Goal: Information Seeking & Learning: Learn about a topic

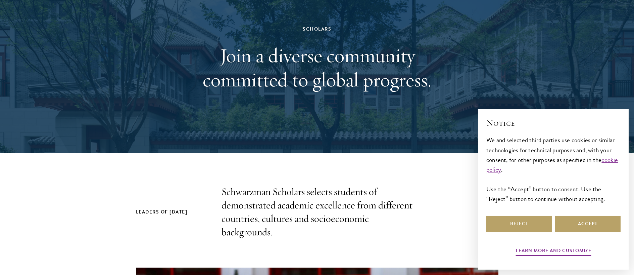
scroll to position [67, 0]
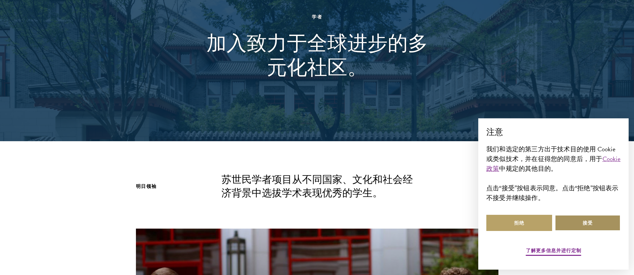
click at [597, 225] on button "接受" at bounding box center [588, 223] width 66 height 16
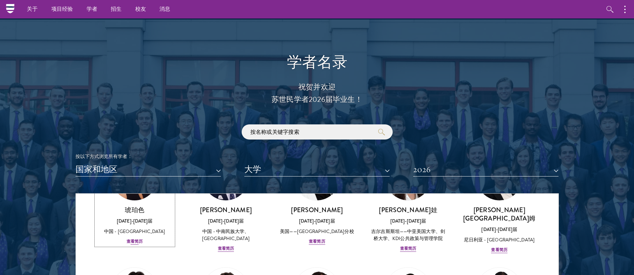
click at [136, 242] on font "查看简历" at bounding box center [135, 241] width 16 height 6
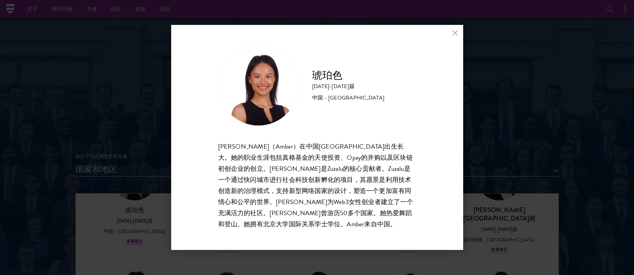
click at [456, 34] on button at bounding box center [456, 33] width 6 height 6
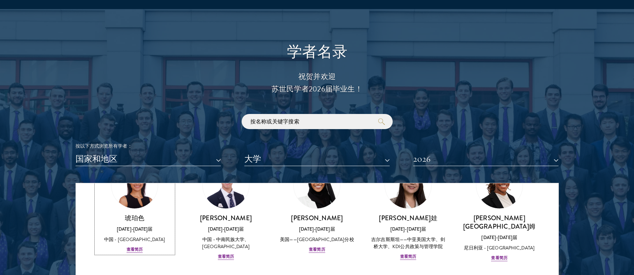
scroll to position [61, 0]
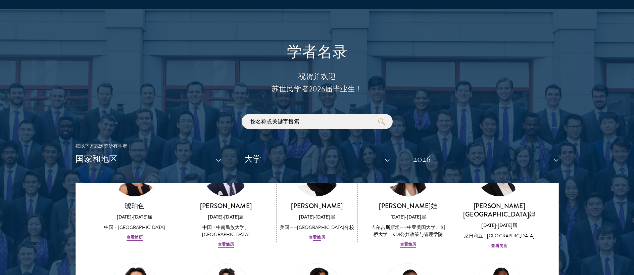
click at [315, 237] on font "查看简历" at bounding box center [317, 237] width 16 height 6
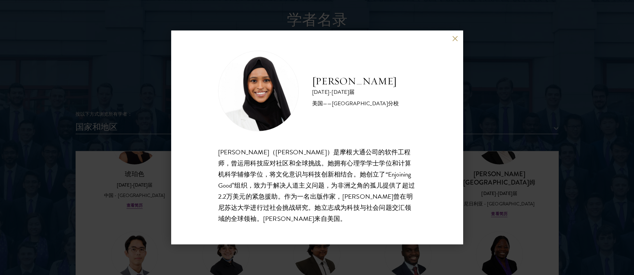
scroll to position [716, 0]
click at [451, 37] on div "[PERSON_NAME] [DATE]-[DATE]届 美国——[GEOGRAPHIC_DATA]分校 [PERSON_NAME]（[PERSON_NAME…" at bounding box center [317, 138] width 292 height 214
click at [453, 37] on button at bounding box center [456, 39] width 6 height 6
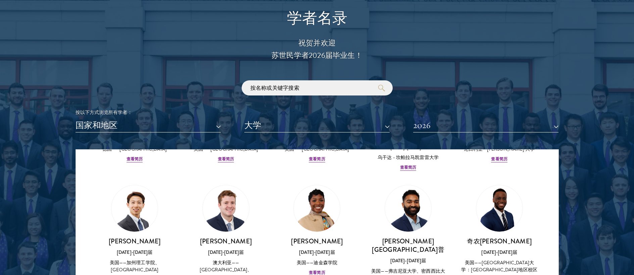
scroll to position [229, 0]
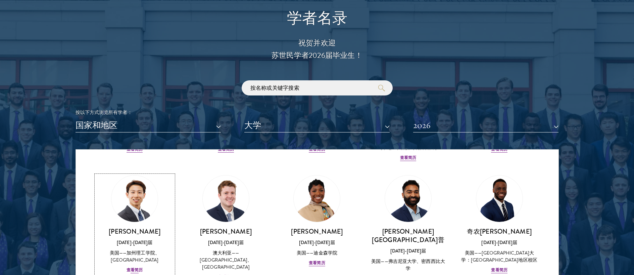
click at [135, 267] on font "查看简历" at bounding box center [135, 270] width 16 height 6
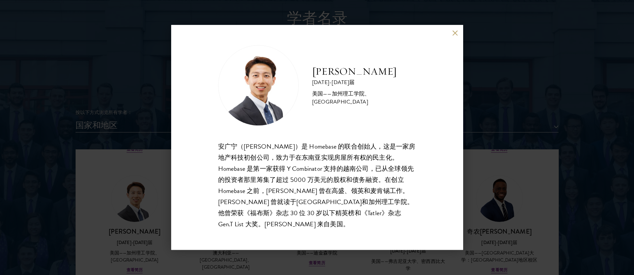
click at [457, 36] on button at bounding box center [456, 33] width 6 height 6
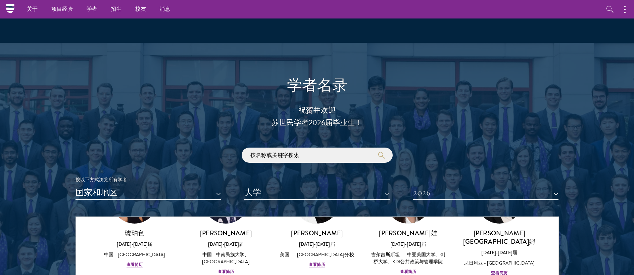
scroll to position [101, 0]
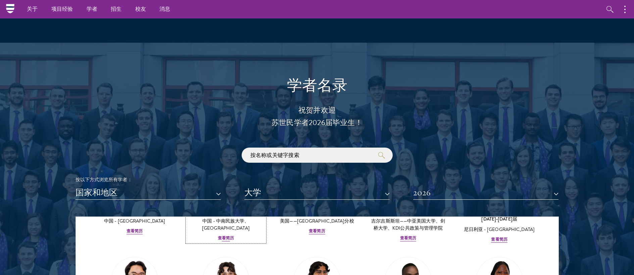
click at [225, 235] on font "查看简历" at bounding box center [226, 238] width 16 height 6
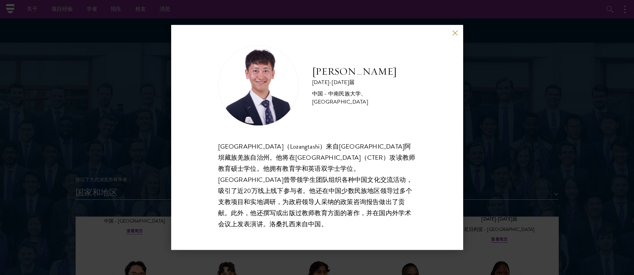
click at [456, 36] on button at bounding box center [456, 33] width 6 height 6
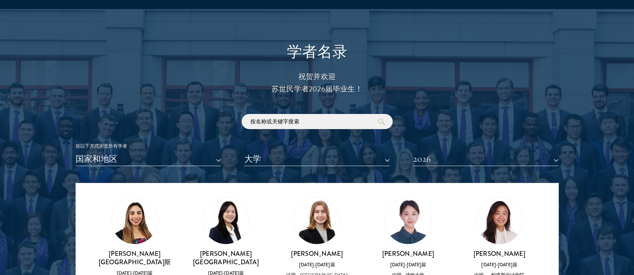
scroll to position [497, 0]
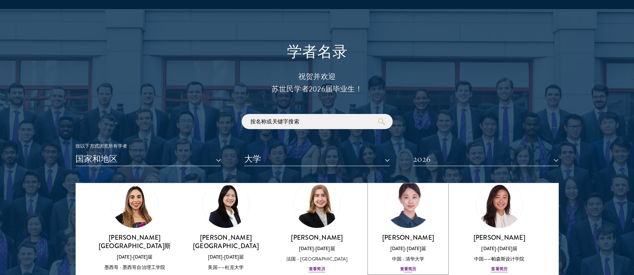
click at [401, 266] on font "查看简历" at bounding box center [408, 269] width 16 height 6
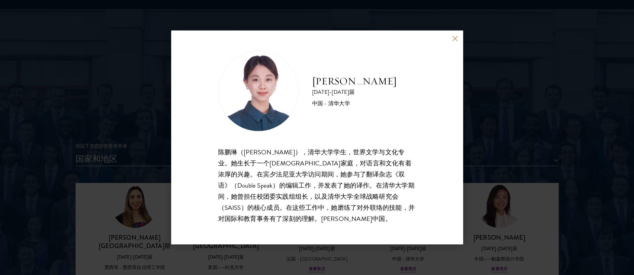
click at [455, 37] on button at bounding box center [456, 39] width 6 height 6
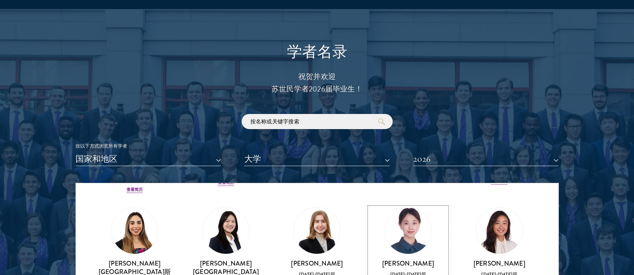
scroll to position [505, 0]
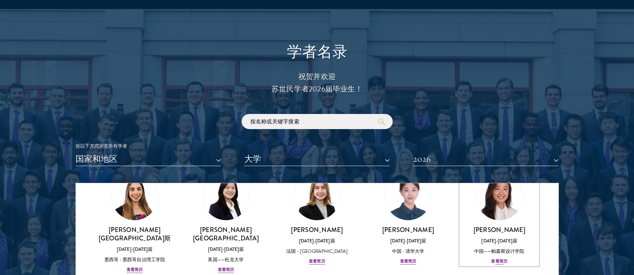
click at [494, 258] on div "查看简历" at bounding box center [499, 261] width 16 height 6
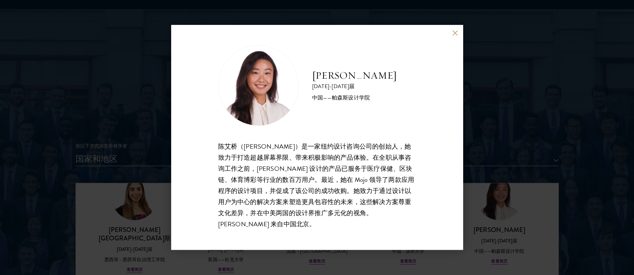
click at [455, 36] on button at bounding box center [456, 33] width 6 height 6
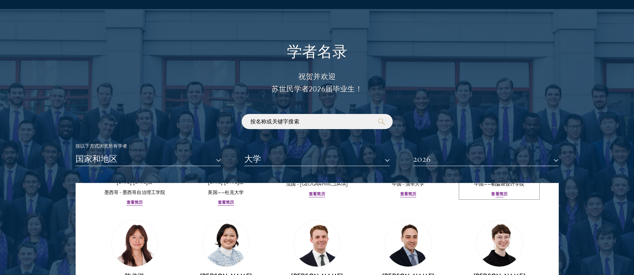
scroll to position [606, 0]
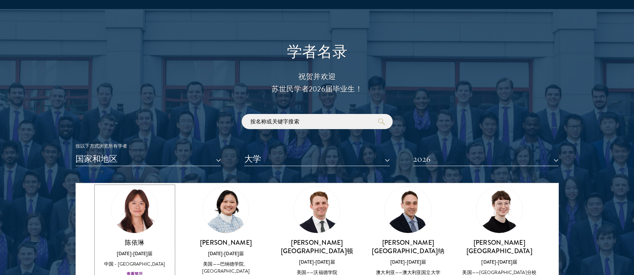
click at [133, 271] on font "查看简历" at bounding box center [135, 274] width 16 height 6
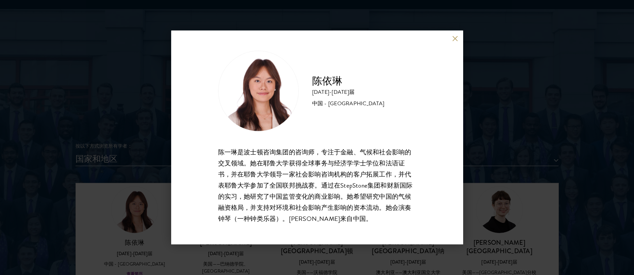
click at [456, 39] on button at bounding box center [456, 39] width 6 height 6
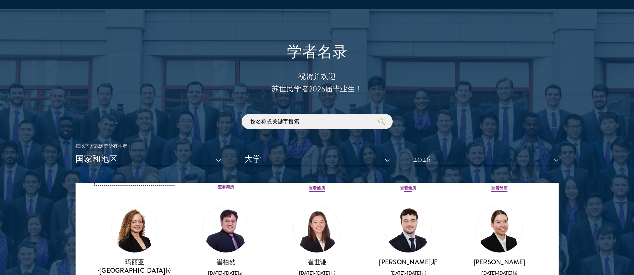
scroll to position [711, 0]
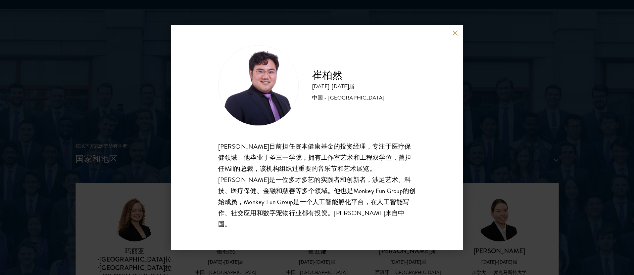
click at [454, 36] on button at bounding box center [456, 33] width 6 height 6
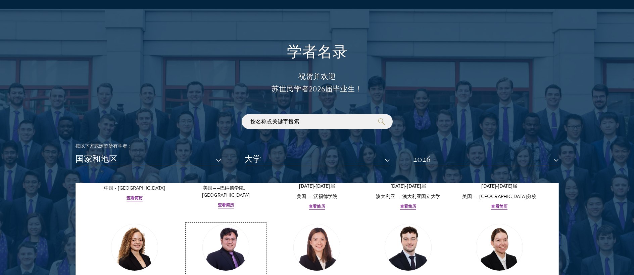
scroll to position [715, 0]
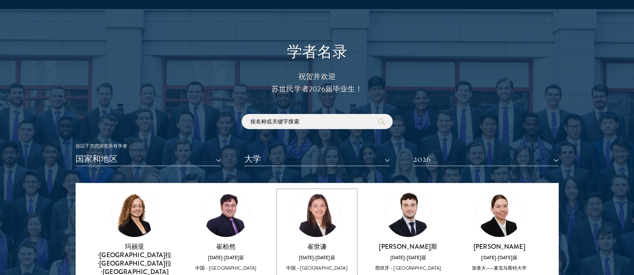
click at [314, 274] on font "查看简历" at bounding box center [317, 278] width 16 height 6
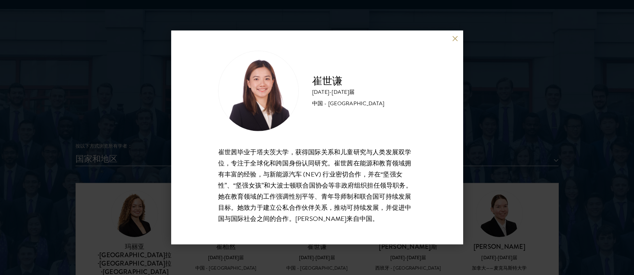
click at [456, 40] on button at bounding box center [456, 39] width 6 height 6
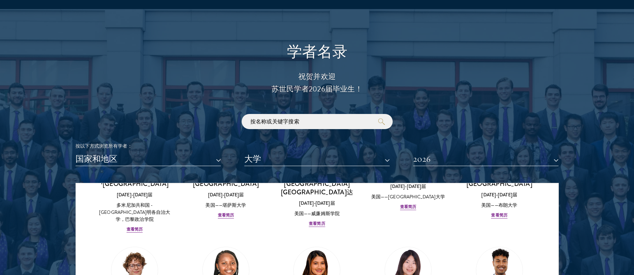
scroll to position [951, 0]
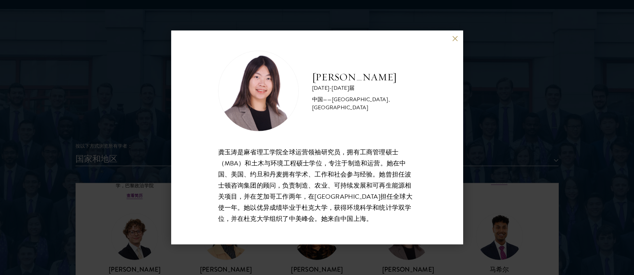
click at [456, 39] on button at bounding box center [456, 39] width 6 height 6
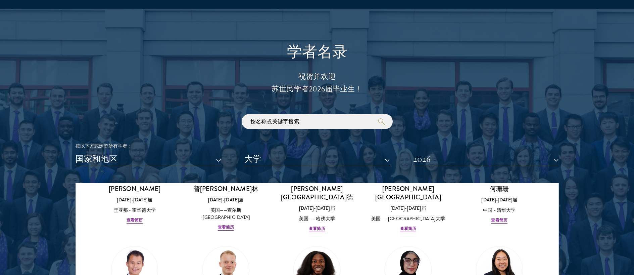
scroll to position [1178, 0]
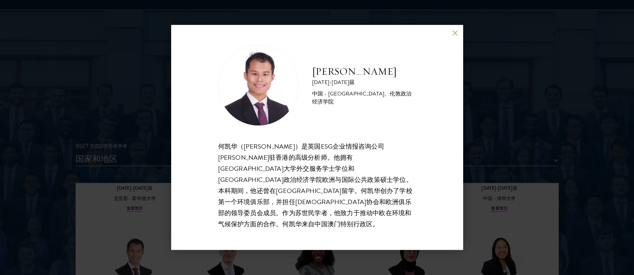
click at [459, 41] on div "[PERSON_NAME] [DATE]-[DATE]届 中国 - [GEOGRAPHIC_DATA]、伦敦政治经济学院 何凯华（[PERSON_NAME]）…" at bounding box center [317, 137] width 292 height 225
click at [458, 36] on button at bounding box center [456, 33] width 6 height 6
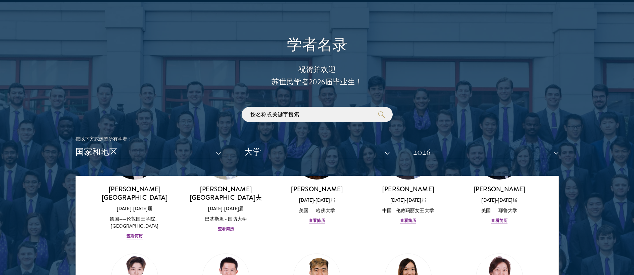
scroll to position [1637, 0]
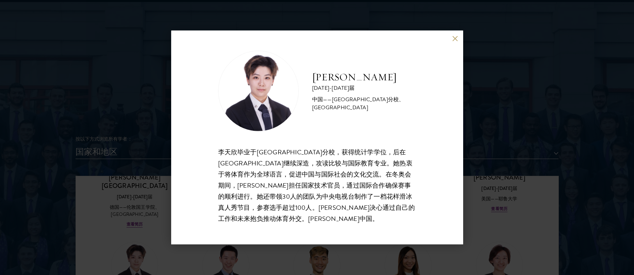
click at [453, 41] on div "[PERSON_NAME] [DATE]-[DATE]届 中国——[GEOGRAPHIC_DATA]分校、[GEOGRAPHIC_DATA] [PERSON_…" at bounding box center [317, 138] width 292 height 214
click at [458, 40] on button at bounding box center [456, 39] width 6 height 6
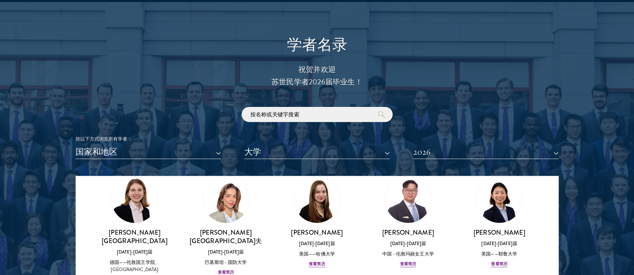
scroll to position [1616, 0]
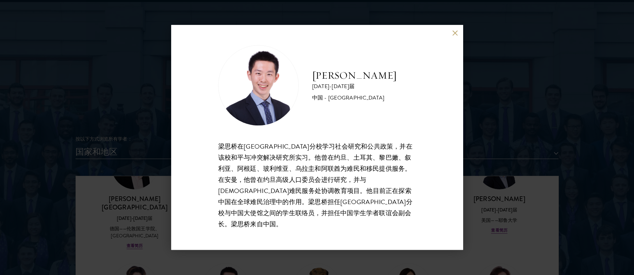
click at [458, 36] on button at bounding box center [456, 33] width 6 height 6
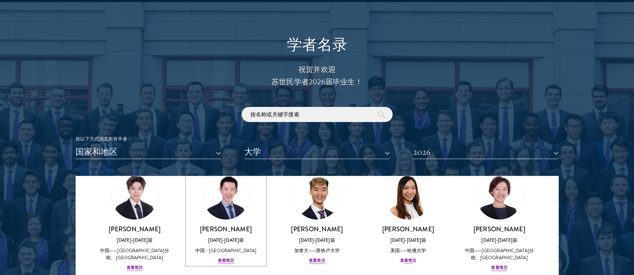
scroll to position [1716, 0]
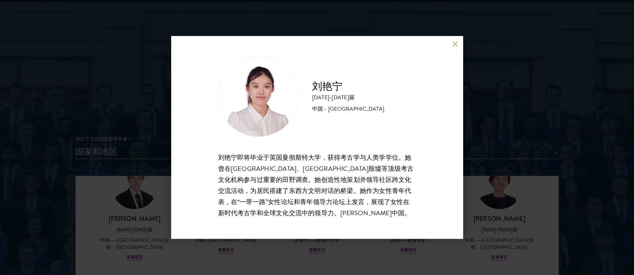
click at [457, 45] on button at bounding box center [456, 44] width 6 height 6
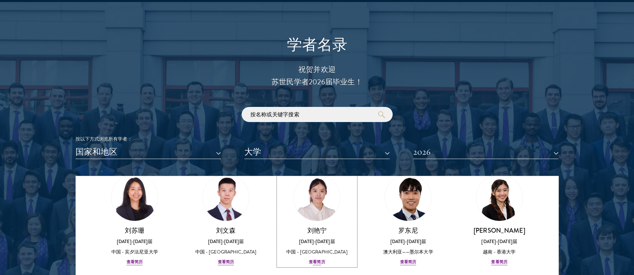
scroll to position [1829, 0]
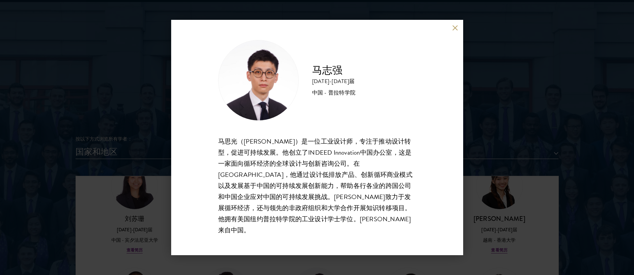
click at [453, 31] on button at bounding box center [456, 28] width 6 height 6
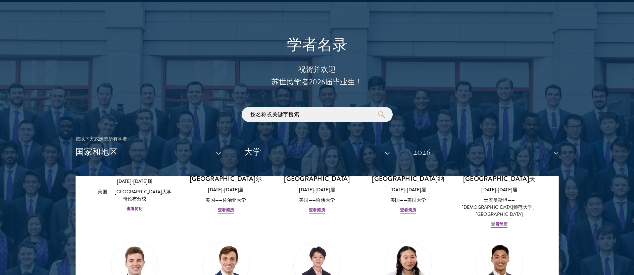
scroll to position [2941, 0]
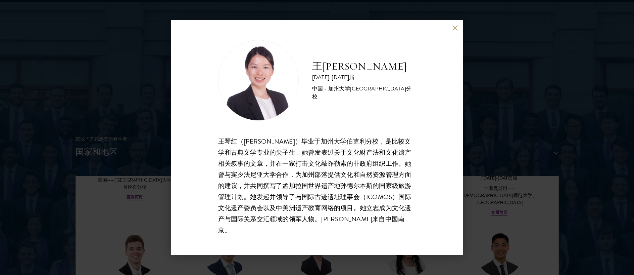
click at [456, 31] on button at bounding box center [456, 28] width 6 height 6
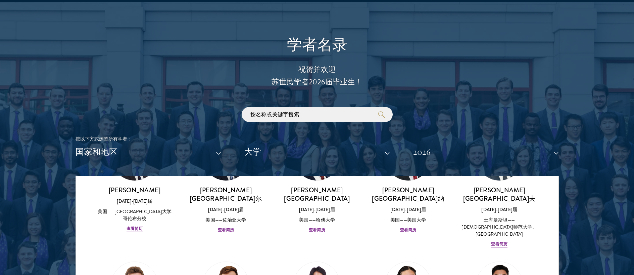
scroll to position [2943, 0]
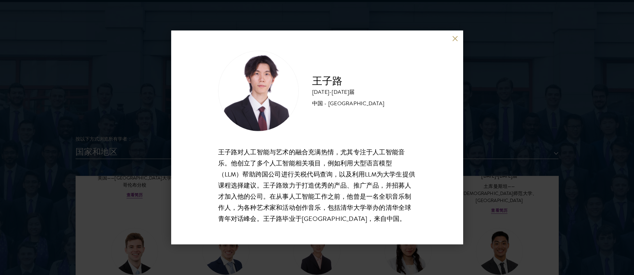
click at [458, 40] on button at bounding box center [456, 39] width 6 height 6
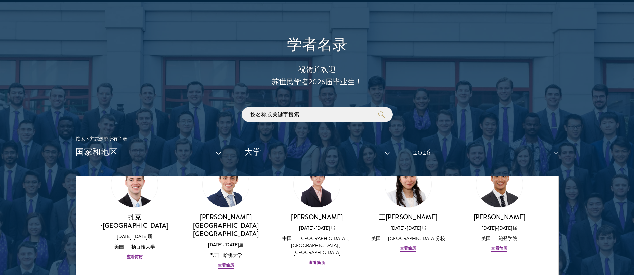
scroll to position [3044, 0]
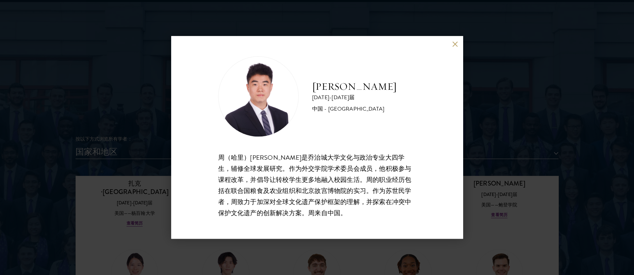
click at [456, 46] on button at bounding box center [456, 44] width 6 height 6
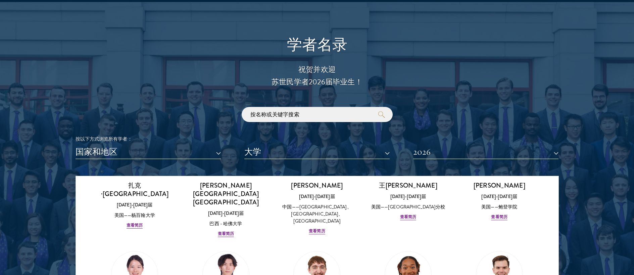
scroll to position [3052, 0]
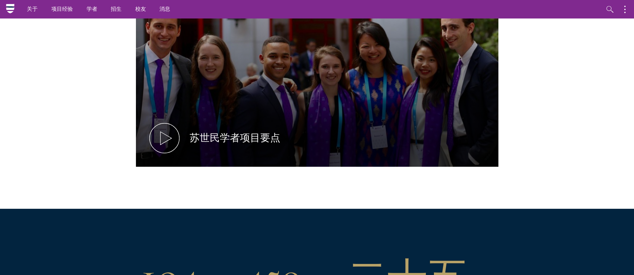
scroll to position [0, 0]
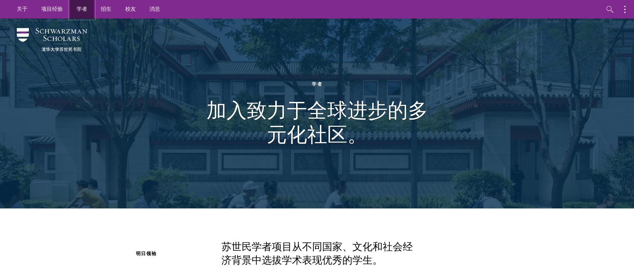
click at [84, 8] on font "学者" at bounding box center [82, 9] width 11 height 8
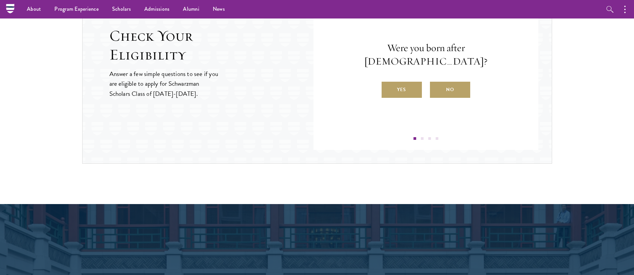
scroll to position [629, 0]
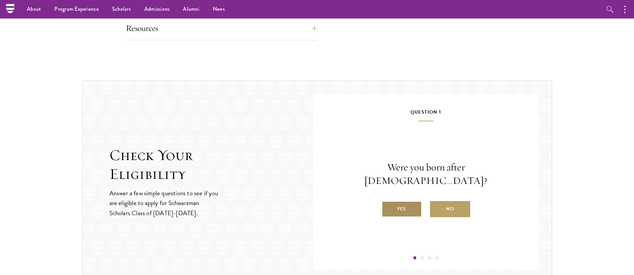
click at [394, 206] on label "Yes" at bounding box center [402, 209] width 40 height 16
click at [388, 206] on input "Yes" at bounding box center [385, 205] width 6 height 6
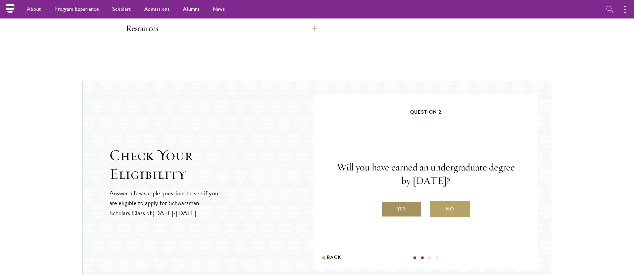
click at [402, 206] on label "Yes" at bounding box center [402, 209] width 40 height 16
click at [388, 206] on input "Yes" at bounding box center [385, 205] width 6 height 6
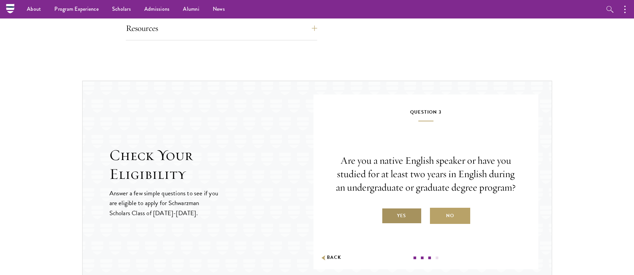
click at [392, 215] on label "Yes" at bounding box center [402, 216] width 40 height 16
click at [388, 214] on input "Yes" at bounding box center [385, 211] width 6 height 6
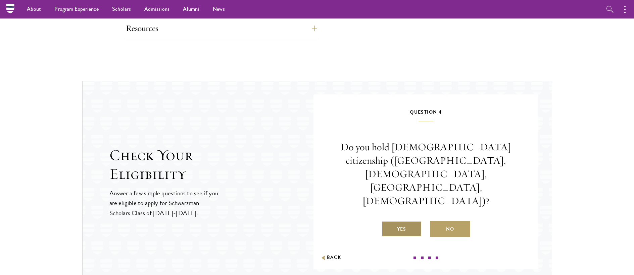
click at [399, 221] on label "Yes" at bounding box center [402, 229] width 40 height 16
click at [388, 222] on input "Yes" at bounding box center [385, 225] width 6 height 6
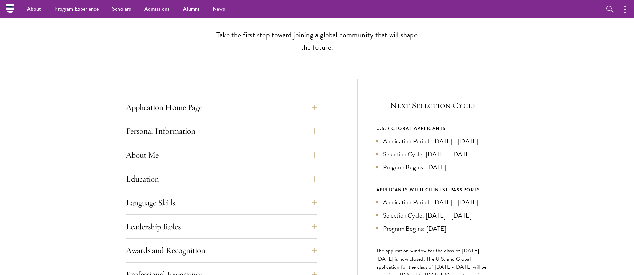
scroll to position [0, 0]
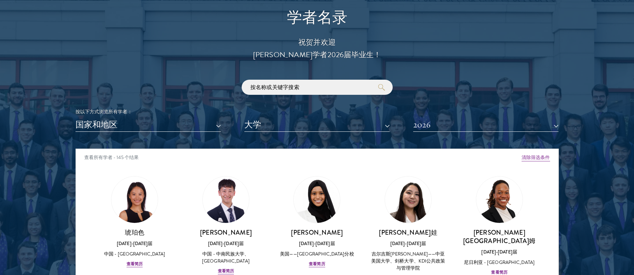
scroll to position [739, 0]
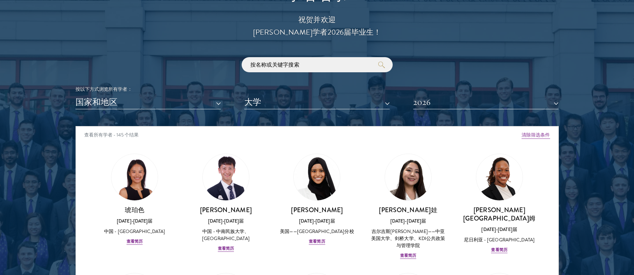
click at [221, 103] on div "国家和地区 所有国家和地区 阿富汗 安提瓜和巴布达 阿根廷 亚美尼亚 澳大利亚 奥地利 阿塞拜疆 孟加拉国 白俄罗斯 贝宁 波斯尼亚和黑塞哥维那 博茨瓦纳 巴…" at bounding box center [318, 102] width 484 height 14
click at [216, 103] on button "国家和地区" at bounding box center [148, 102] width 145 height 14
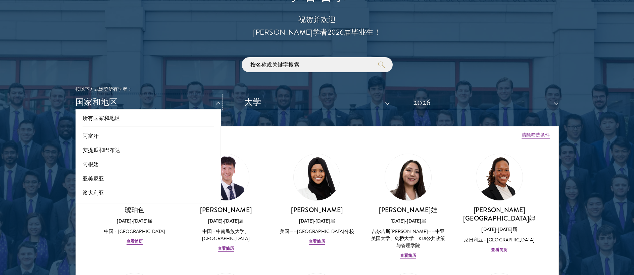
click at [131, 100] on button "国家和地区" at bounding box center [148, 102] width 145 height 14
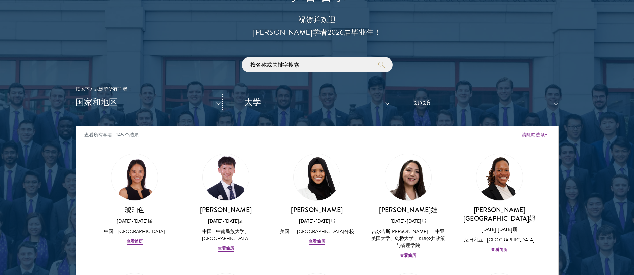
click at [131, 100] on button "国家和地区" at bounding box center [148, 102] width 145 height 14
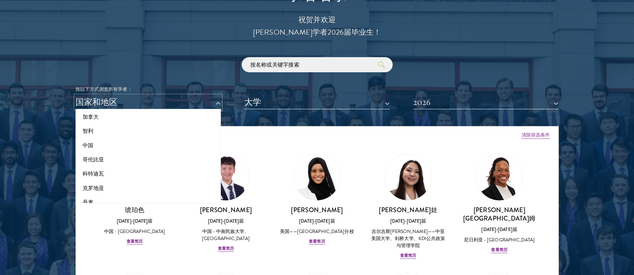
scroll to position [235, 0]
click at [387, 104] on button "大学" at bounding box center [317, 102] width 145 height 14
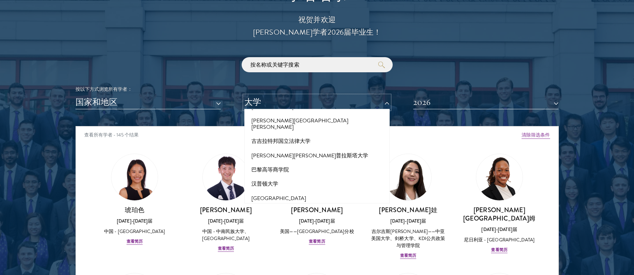
scroll to position [1304, 0]
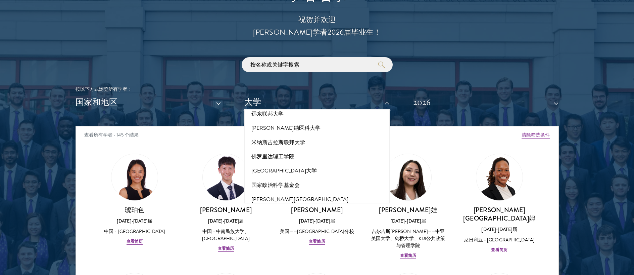
click at [280, 96] on button "大学" at bounding box center [317, 102] width 145 height 14
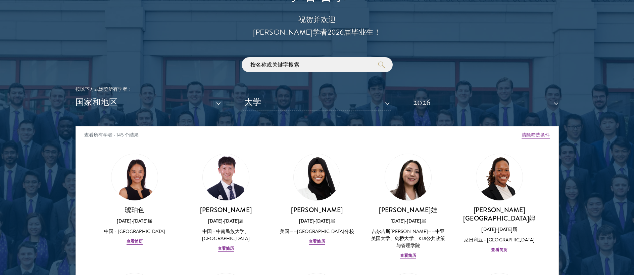
click at [275, 99] on button "大学" at bounding box center [317, 102] width 145 height 14
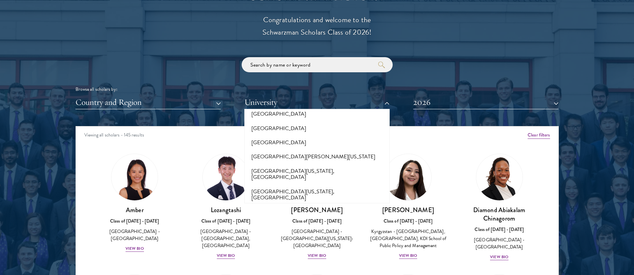
scroll to position [5507, 0]
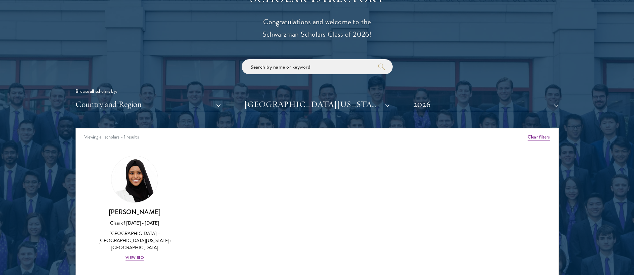
scroll to position [766, 0]
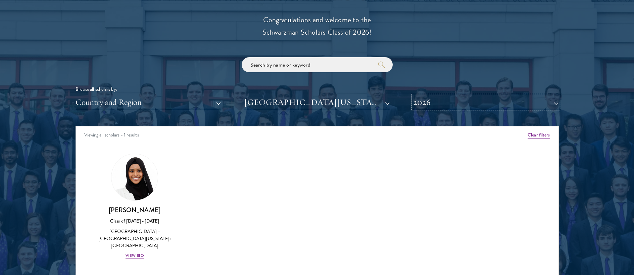
click at [557, 104] on button "2026" at bounding box center [485, 102] width 145 height 14
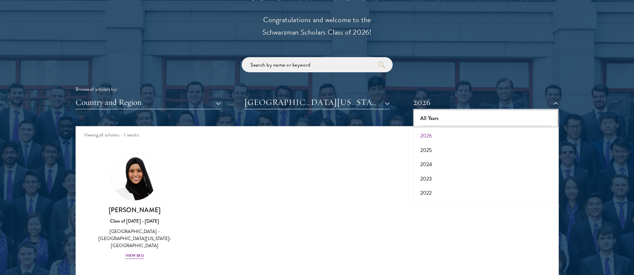
click at [433, 116] on button "All Years" at bounding box center [485, 118] width 141 height 14
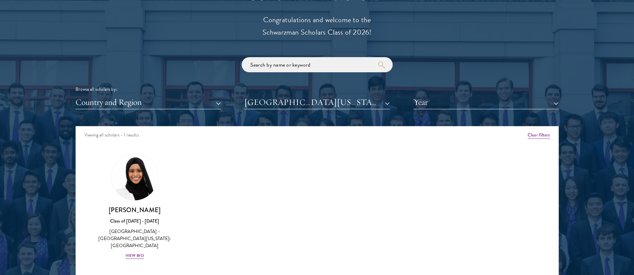
click at [382, 64] on icon "submit" at bounding box center [382, 64] width 7 height 7
click at [378, 65] on input "search" at bounding box center [317, 64] width 151 height 15
click at [556, 101] on button "Year" at bounding box center [485, 102] width 145 height 14
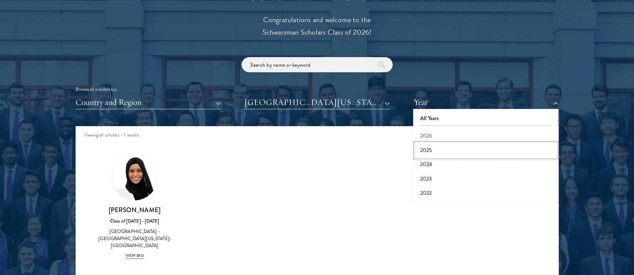
click at [422, 147] on button "2025" at bounding box center [485, 150] width 141 height 14
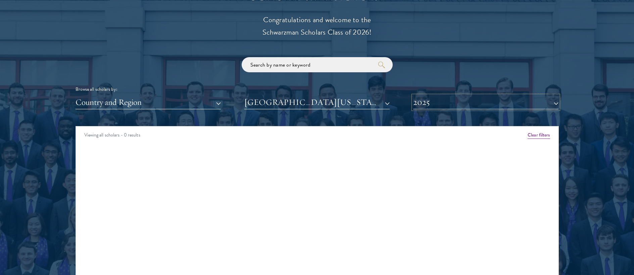
click at [555, 104] on button "2025" at bounding box center [485, 102] width 145 height 14
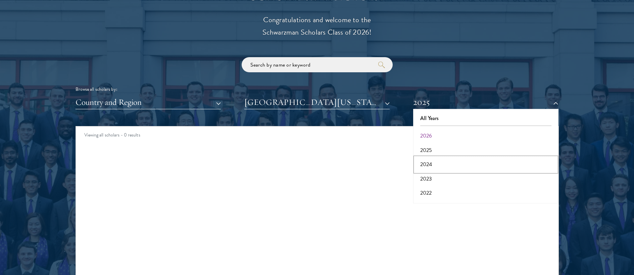
click at [430, 165] on button "2024" at bounding box center [485, 164] width 141 height 14
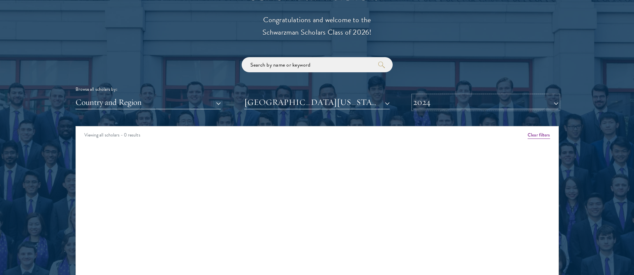
click at [556, 102] on button "2024" at bounding box center [485, 102] width 145 height 14
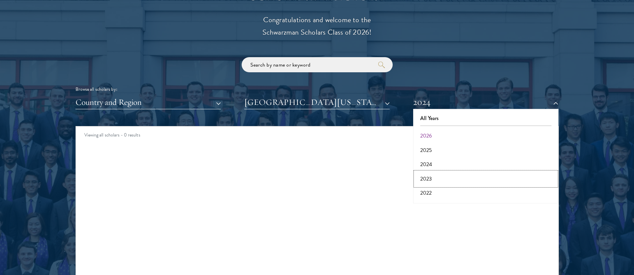
click at [431, 181] on button "2023" at bounding box center [485, 179] width 141 height 14
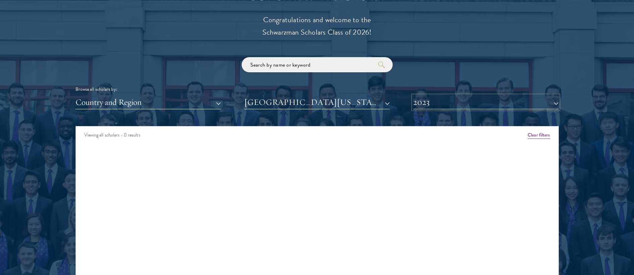
click at [558, 99] on button "2023" at bounding box center [485, 102] width 145 height 14
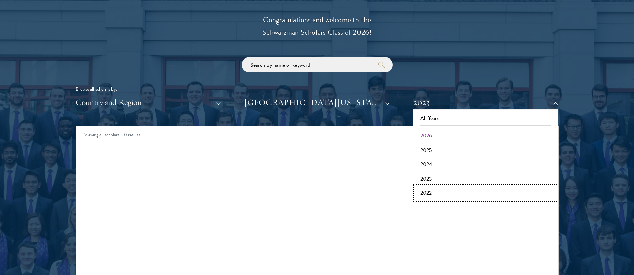
click at [430, 191] on button "2022" at bounding box center [485, 193] width 141 height 14
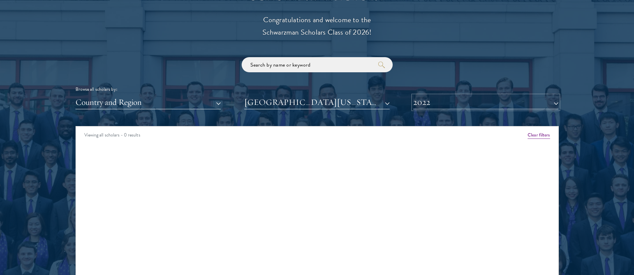
click at [558, 102] on button "2022" at bounding box center [485, 102] width 145 height 14
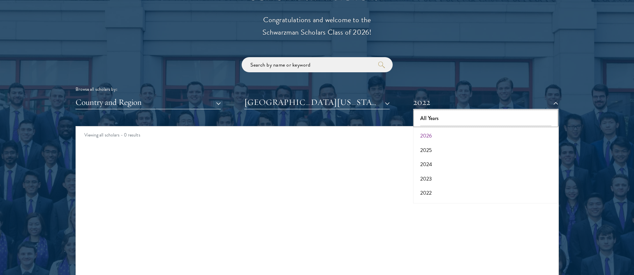
click at [440, 122] on button "All Years" at bounding box center [485, 118] width 141 height 14
